Goal: Information Seeking & Learning: Learn about a topic

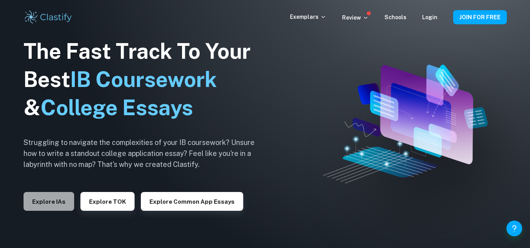
click at [56, 210] on button "Explore IAs" at bounding box center [49, 201] width 51 height 19
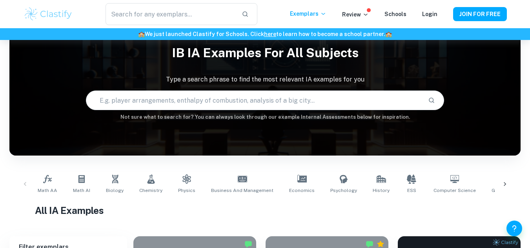
scroll to position [78, 0]
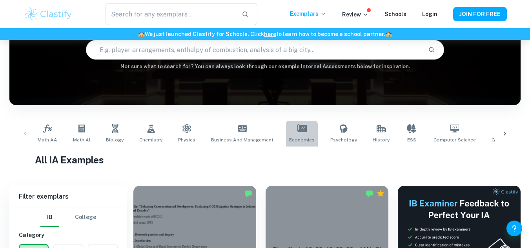
click at [304, 127] on link "Economics" at bounding box center [302, 134] width 32 height 26
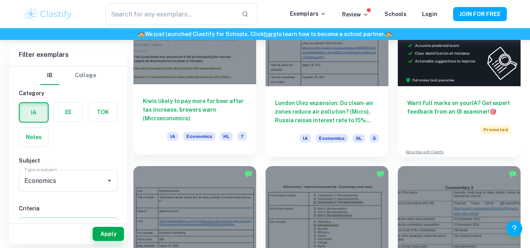
scroll to position [251, 0]
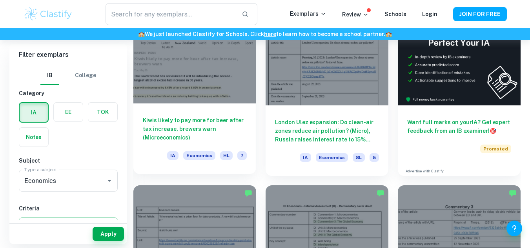
click at [222, 126] on h6 "Kiwis likely to pay more for beer after tax increase, brewers warn (Microeconom…" at bounding box center [195, 129] width 104 height 26
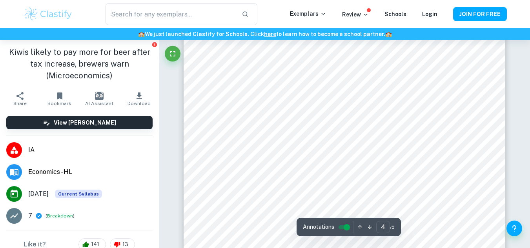
scroll to position [1661, 0]
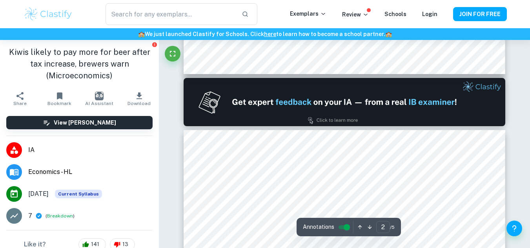
type input "1"
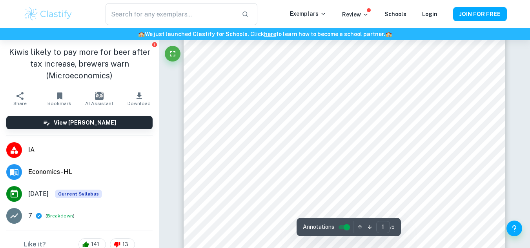
scroll to position [0, 0]
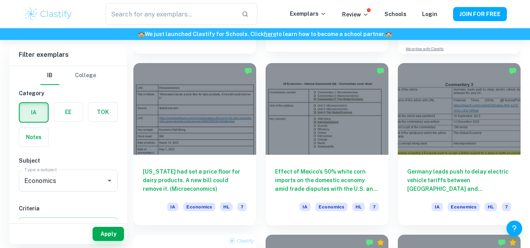
scroll to position [380, 0]
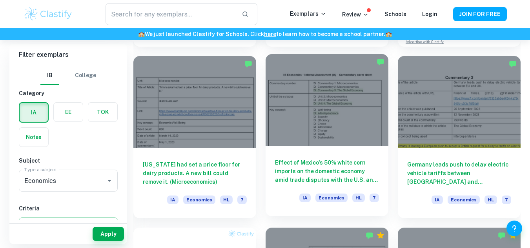
click at [291, 102] on div at bounding box center [326, 100] width 123 height 92
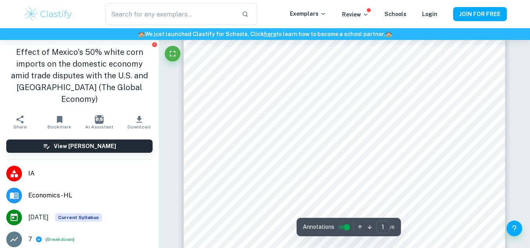
scroll to position [189, 0]
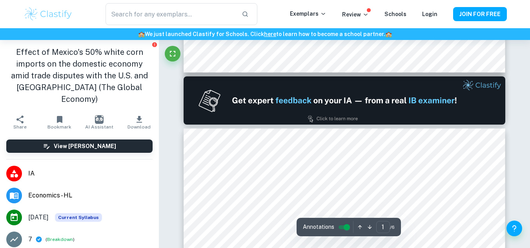
type input "2"
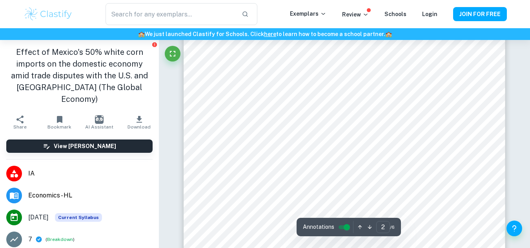
scroll to position [501, 0]
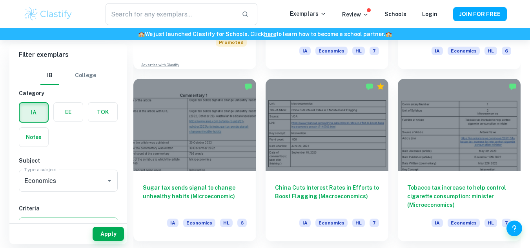
scroll to position [702, 0]
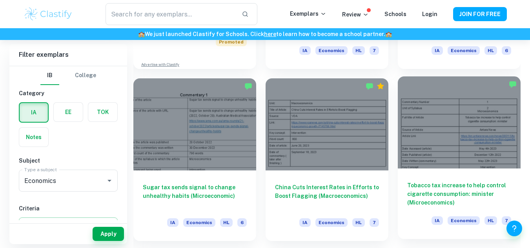
click at [420, 153] on div at bounding box center [459, 122] width 123 height 92
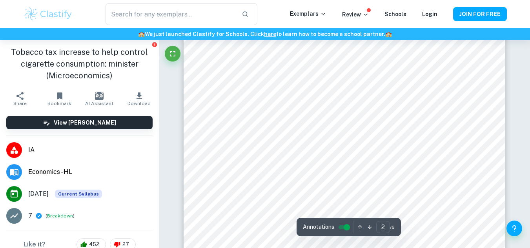
scroll to position [529, 0]
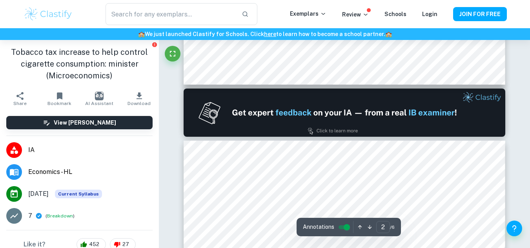
type input "1"
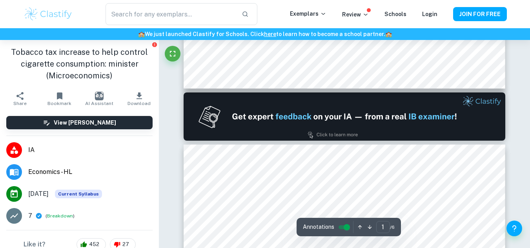
scroll to position [374, 0]
